Goal: Consume media (video, audio)

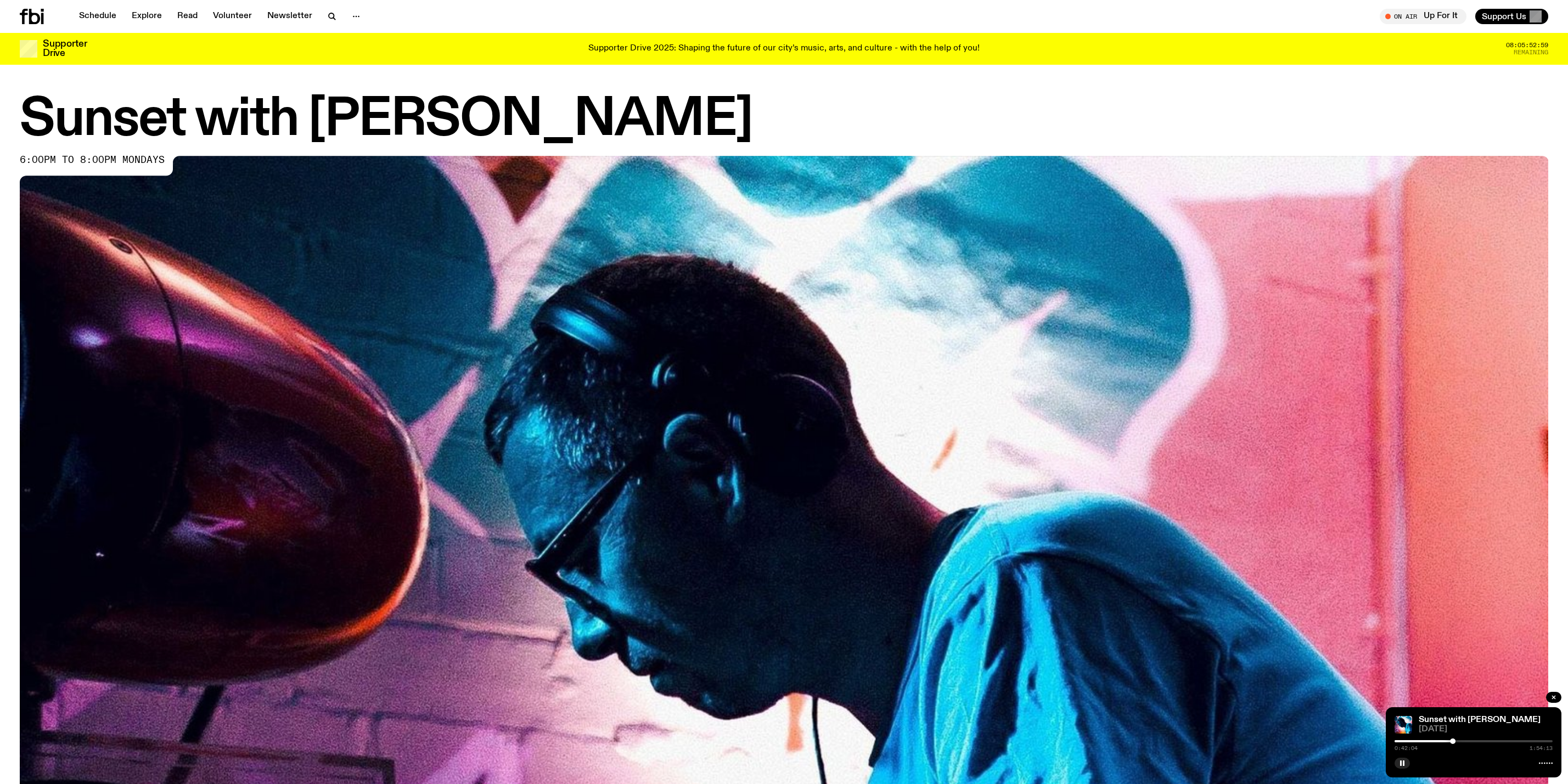
scroll to position [568, 0]
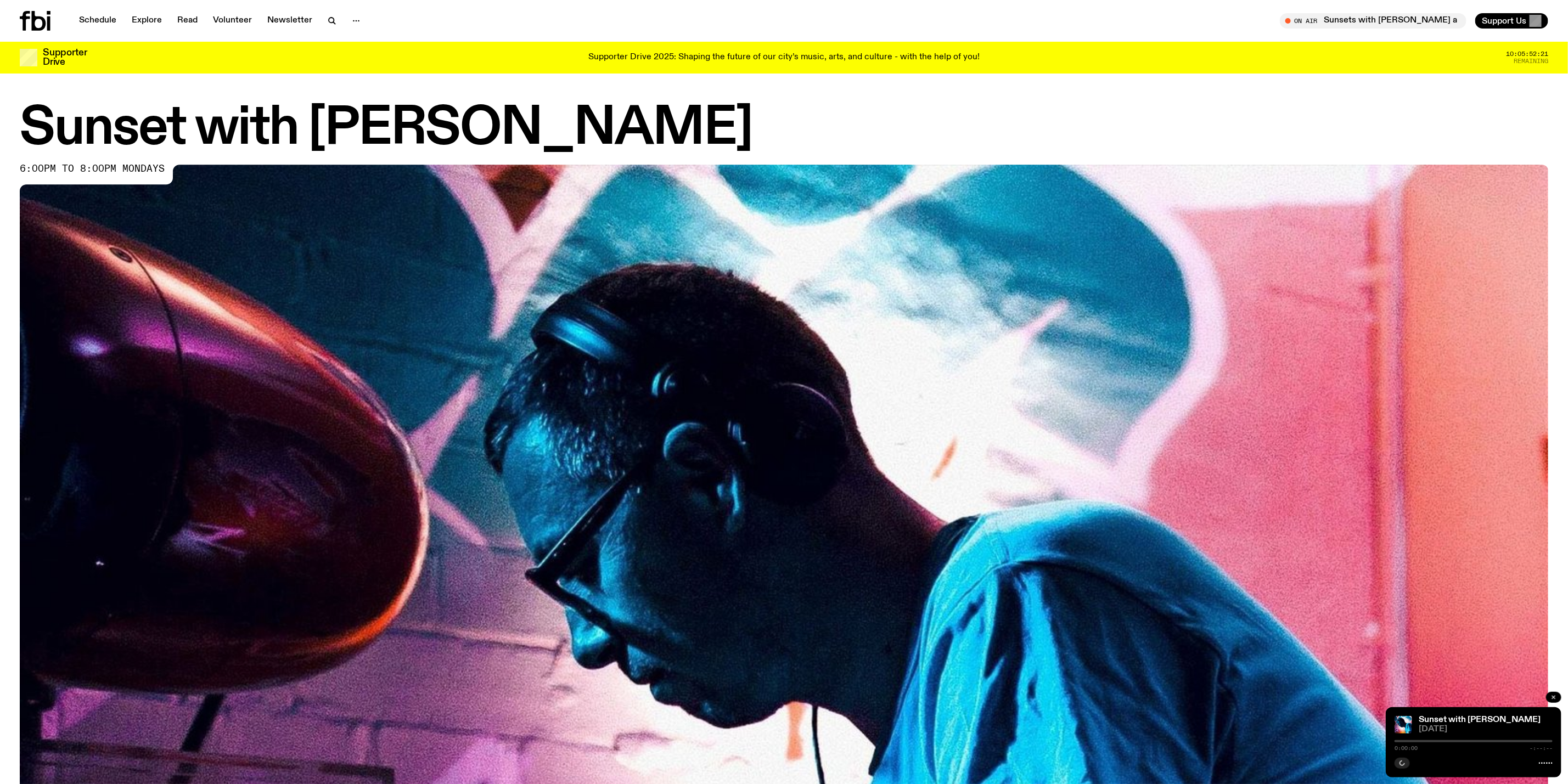
click at [1554, 695] on icon "button" at bounding box center [1553, 698] width 6 height 6
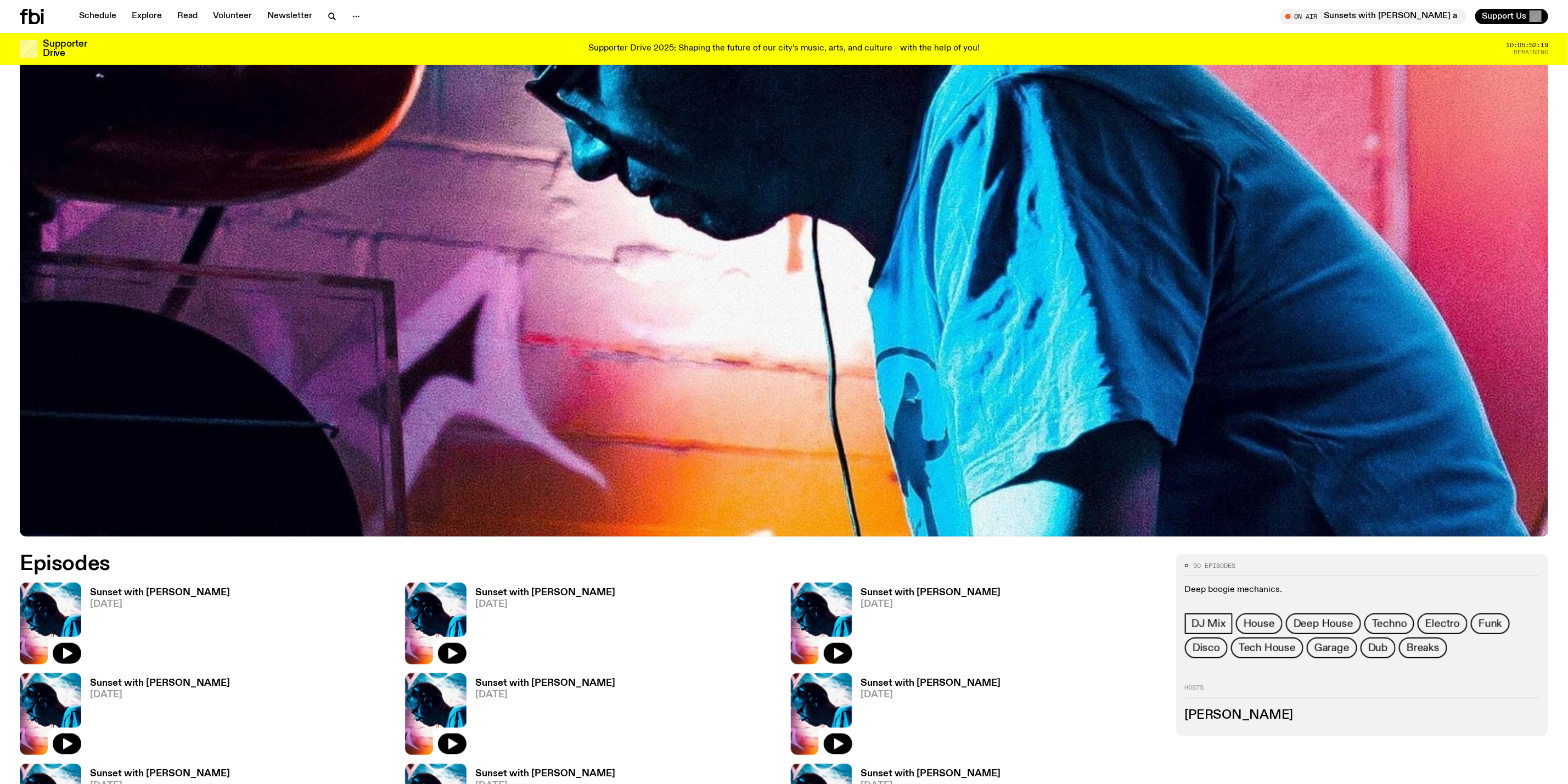
scroll to position [651, 0]
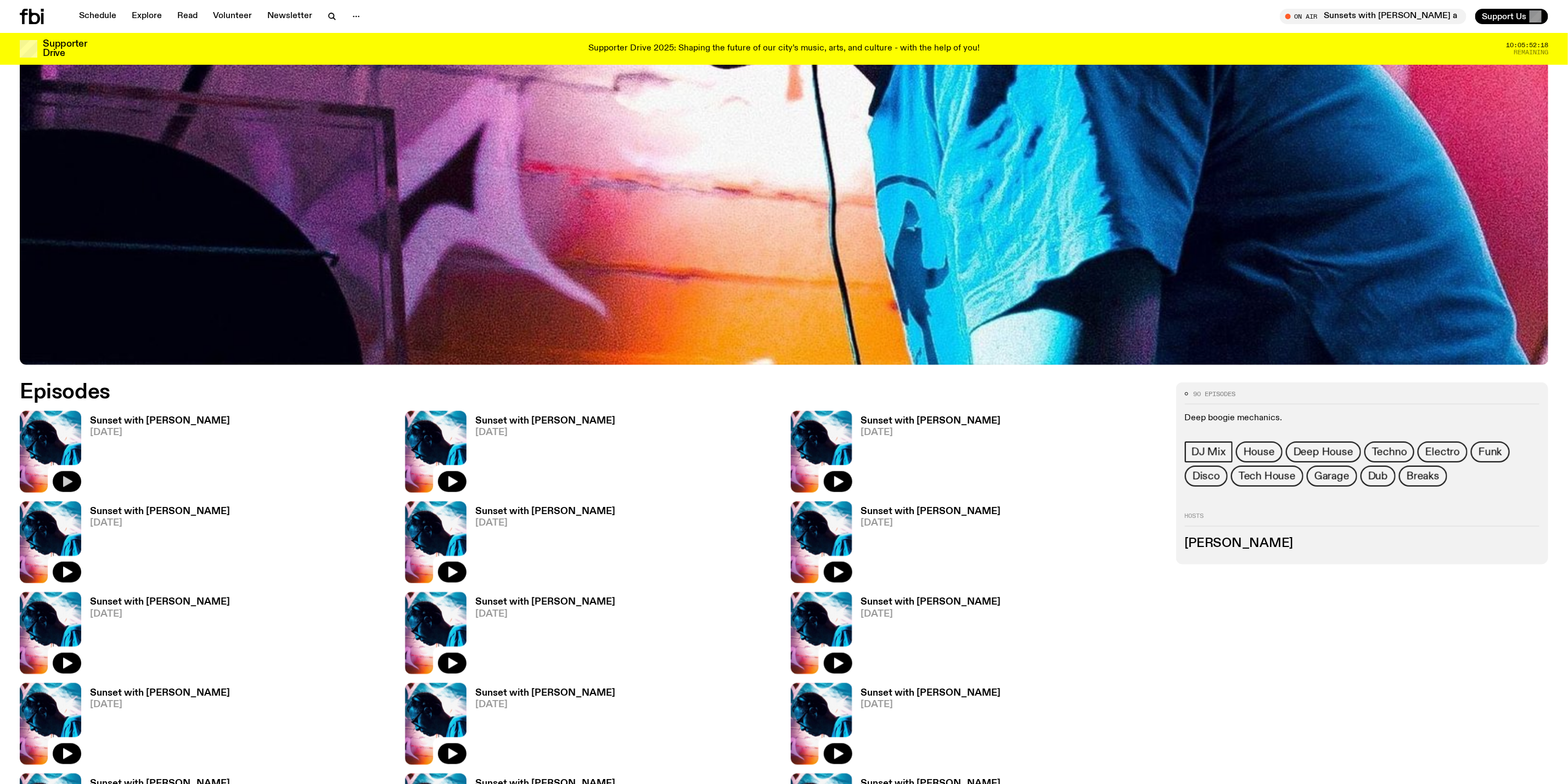
click at [70, 482] on icon "button" at bounding box center [68, 481] width 10 height 11
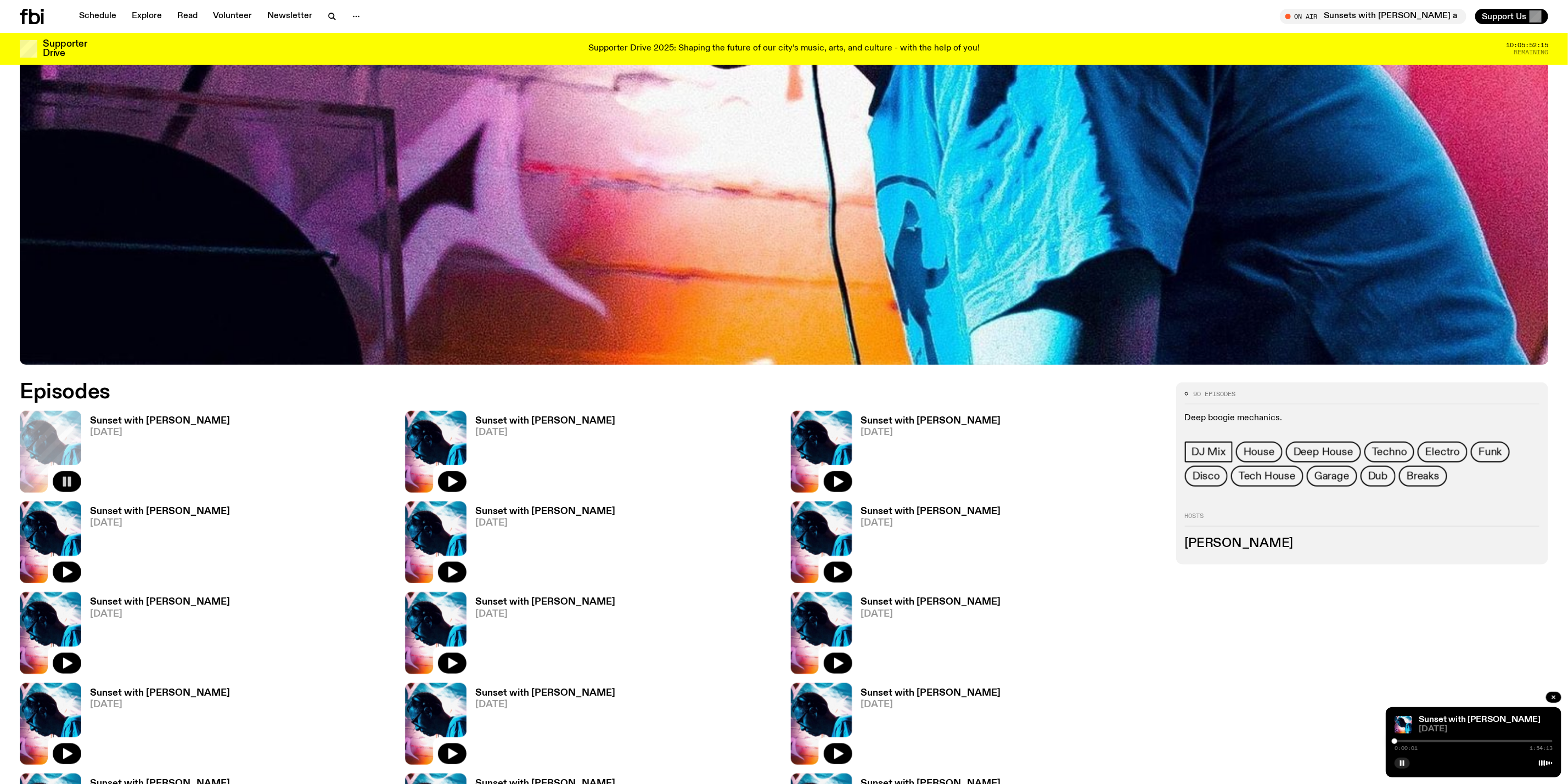
click at [1411, 740] on div at bounding box center [1474, 741] width 158 height 2
click at [1405, 763] on icon "button" at bounding box center [1402, 763] width 6 height 6
click at [1399, 761] on icon "button" at bounding box center [1402, 763] width 6 height 6
click at [1459, 740] on div at bounding box center [1383, 741] width 158 height 2
click at [1468, 740] on div at bounding box center [1474, 741] width 158 height 2
